Goal: Check status: Check status

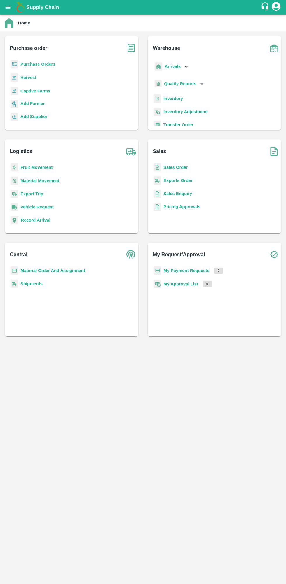
click at [194, 268] on b "My Payment Requests" at bounding box center [186, 270] width 46 height 5
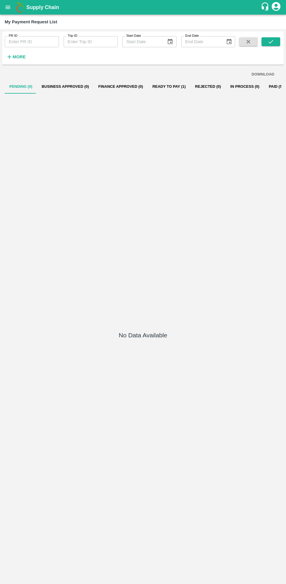
click at [158, 91] on button "Ready To Pay (1)" at bounding box center [169, 87] width 43 height 14
